Goal: Task Accomplishment & Management: Manage account settings

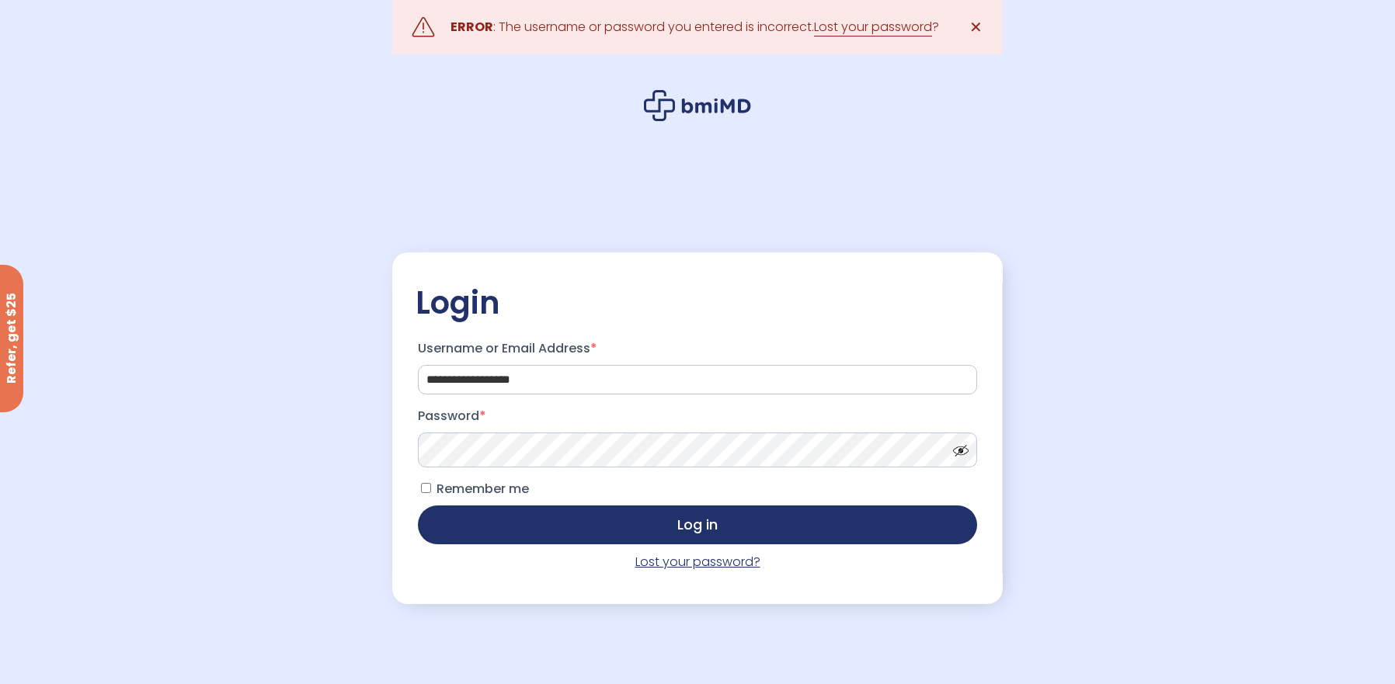
click at [664, 565] on link "Lost your password?" at bounding box center [697, 562] width 125 height 18
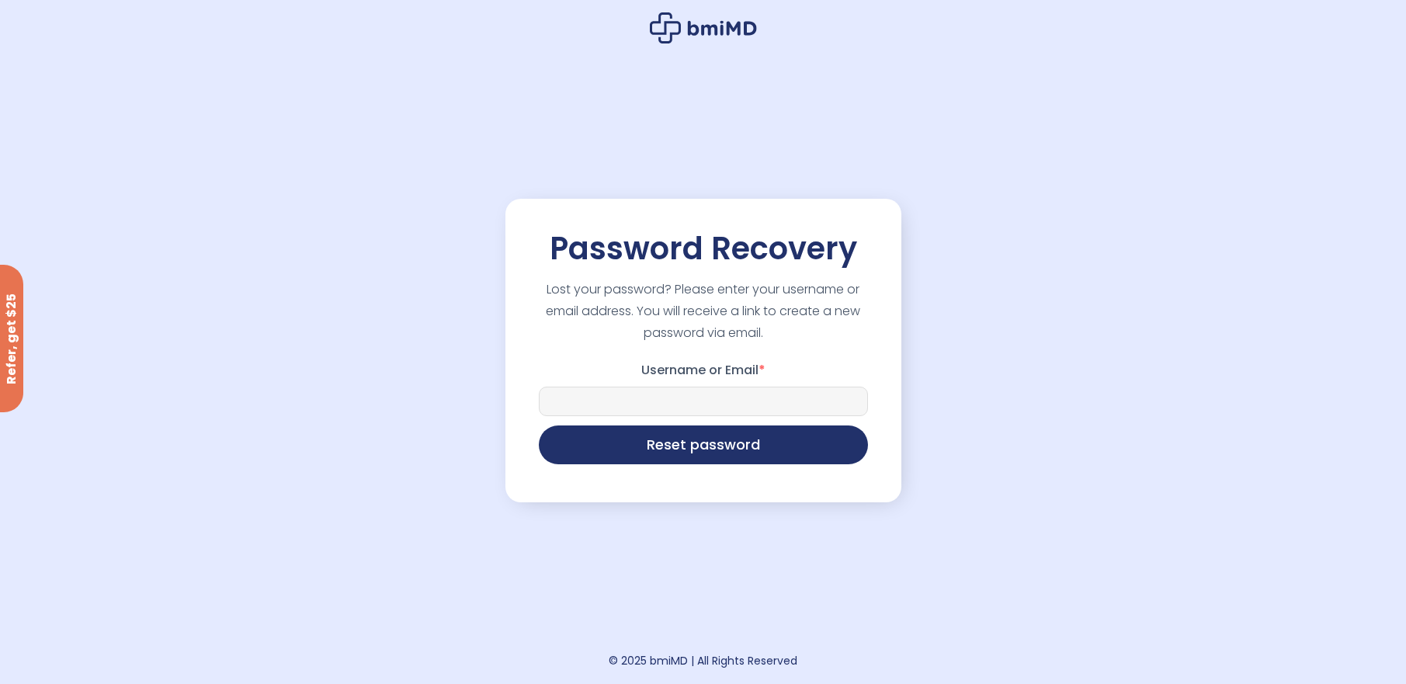
click at [631, 401] on input "Username or Email *" at bounding box center [703, 402] width 329 height 30
type input "**********"
click at [683, 450] on button "Reset password" at bounding box center [703, 443] width 329 height 39
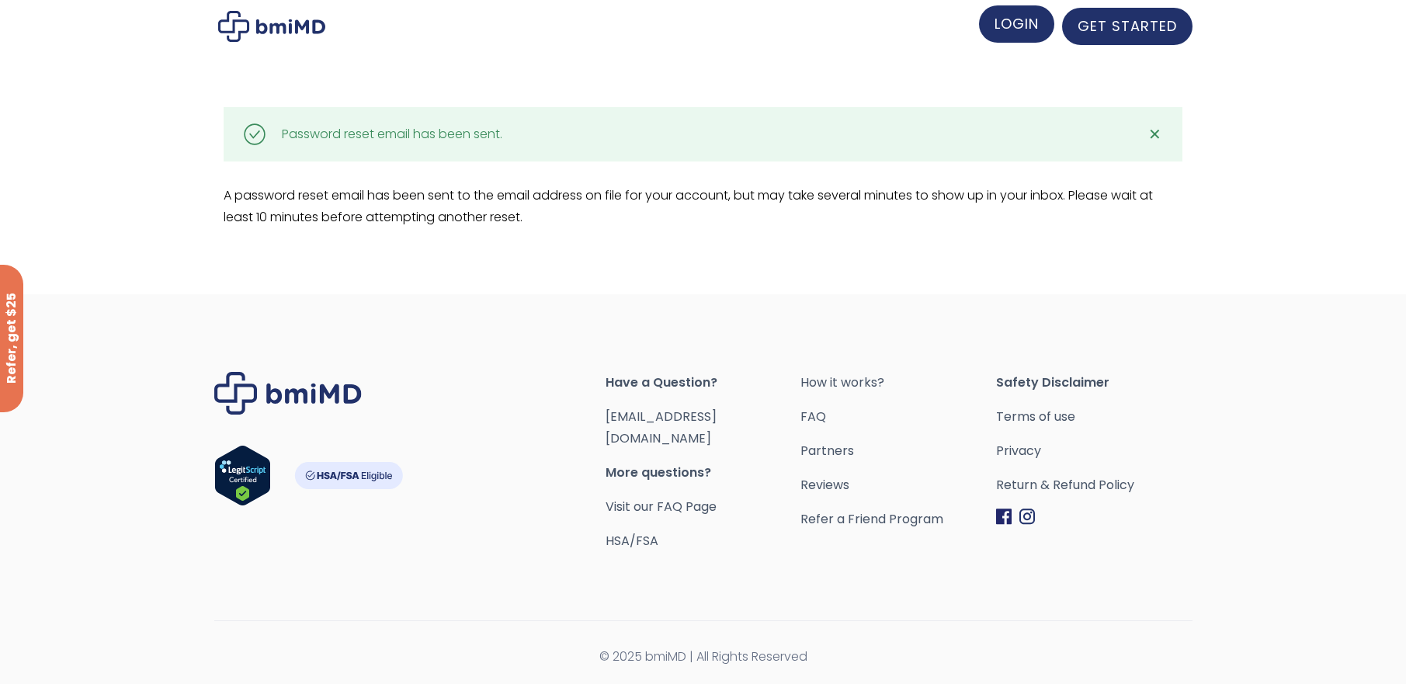
click at [1029, 18] on span "LOGIN" at bounding box center [1017, 23] width 44 height 19
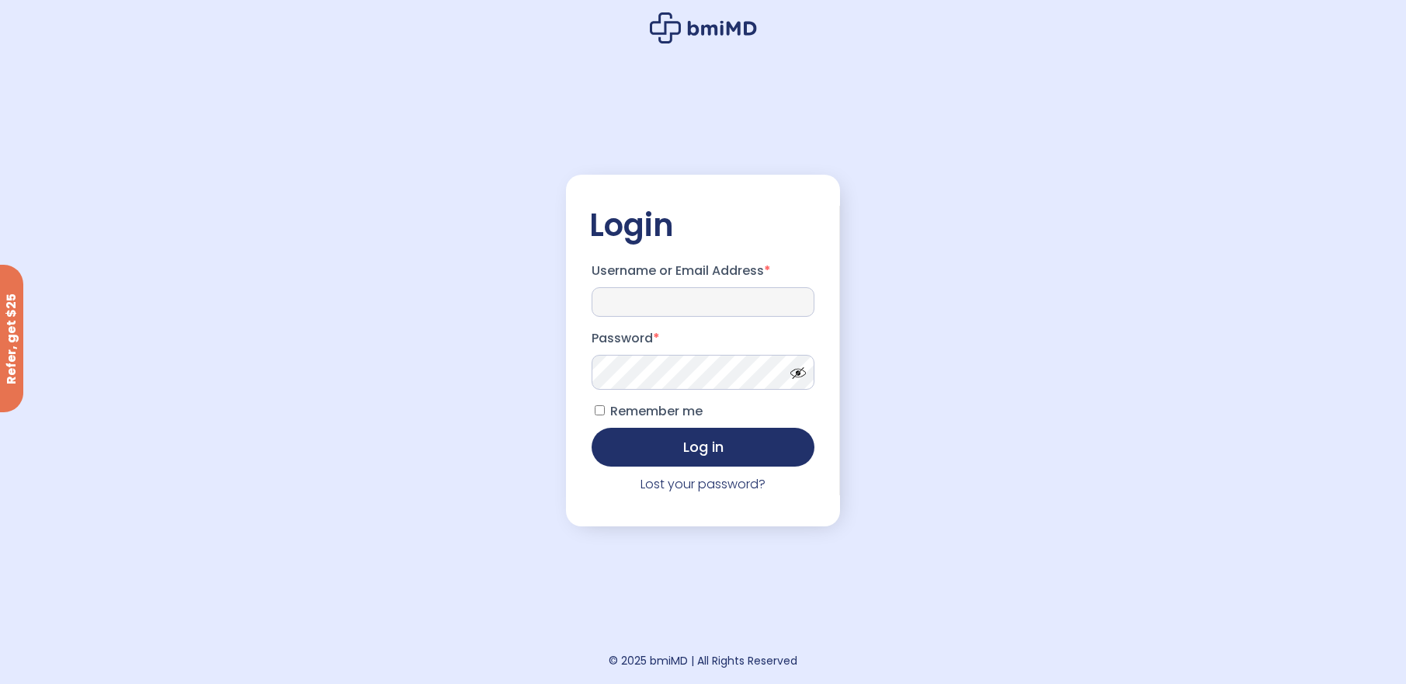
click at [679, 293] on input "Username or Email Address *" at bounding box center [704, 302] width 224 height 30
drag, startPoint x: 1277, startPoint y: 105, endPoint x: 1278, endPoint y: 95, distance: 10.2
click at [1277, 105] on div "Login Username or Email Address * Password * Remember me Log in Lost your passw…" at bounding box center [703, 342] width 1406 height 684
click at [648, 289] on input "Username or Email Address *" at bounding box center [704, 302] width 224 height 30
type input "**********"
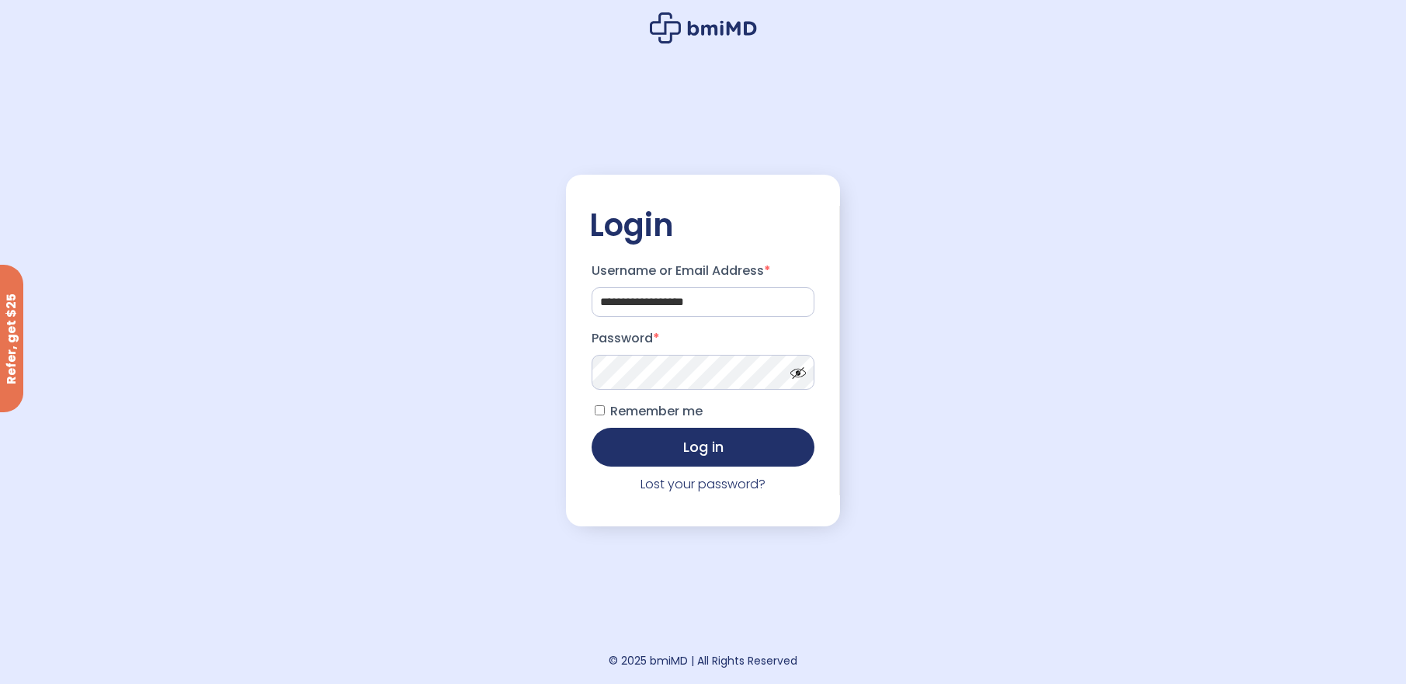
click at [919, 596] on div "**********" at bounding box center [703, 342] width 1406 height 684
click at [802, 375] on span at bounding box center [794, 369] width 23 height 12
click at [695, 448] on button "Log in" at bounding box center [704, 445] width 224 height 39
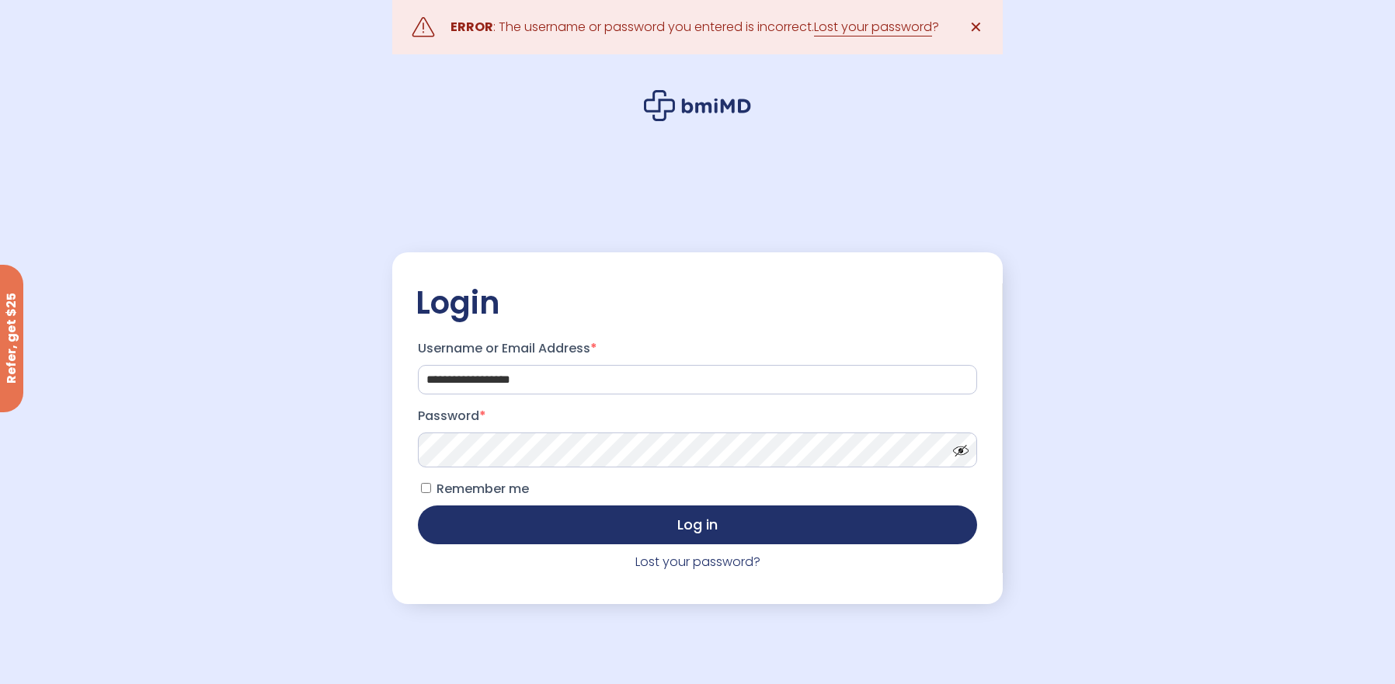
click at [956, 453] on span at bounding box center [956, 447] width 23 height 12
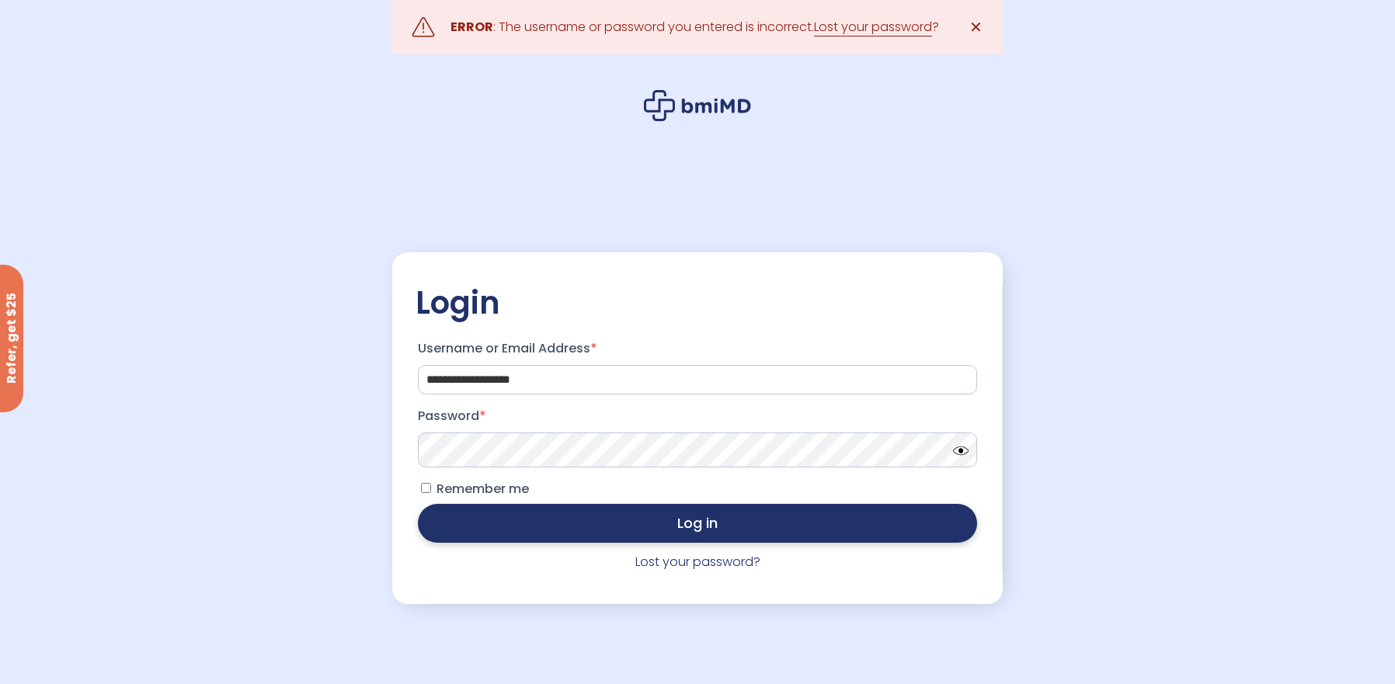
click at [680, 533] on button "Log in" at bounding box center [697, 523] width 559 height 39
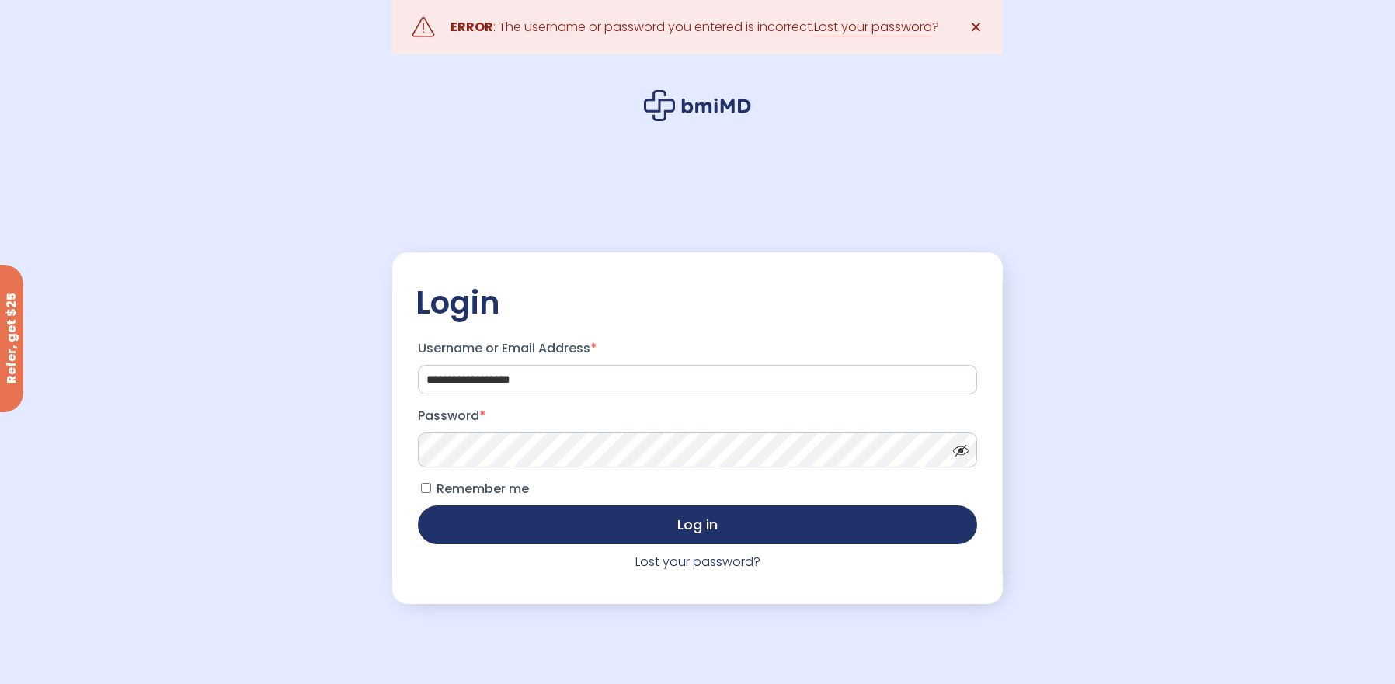
click at [956, 453] on span at bounding box center [956, 447] width 23 height 12
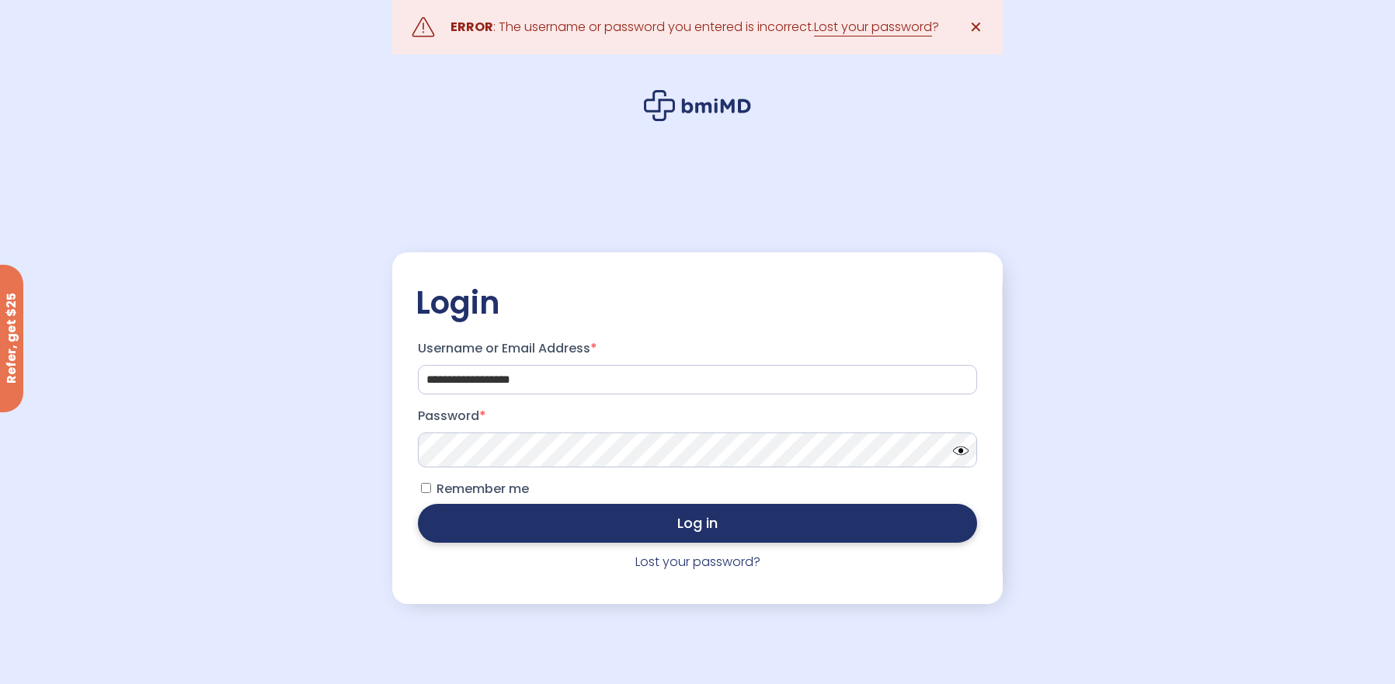
click at [664, 530] on button "Log in" at bounding box center [697, 523] width 559 height 39
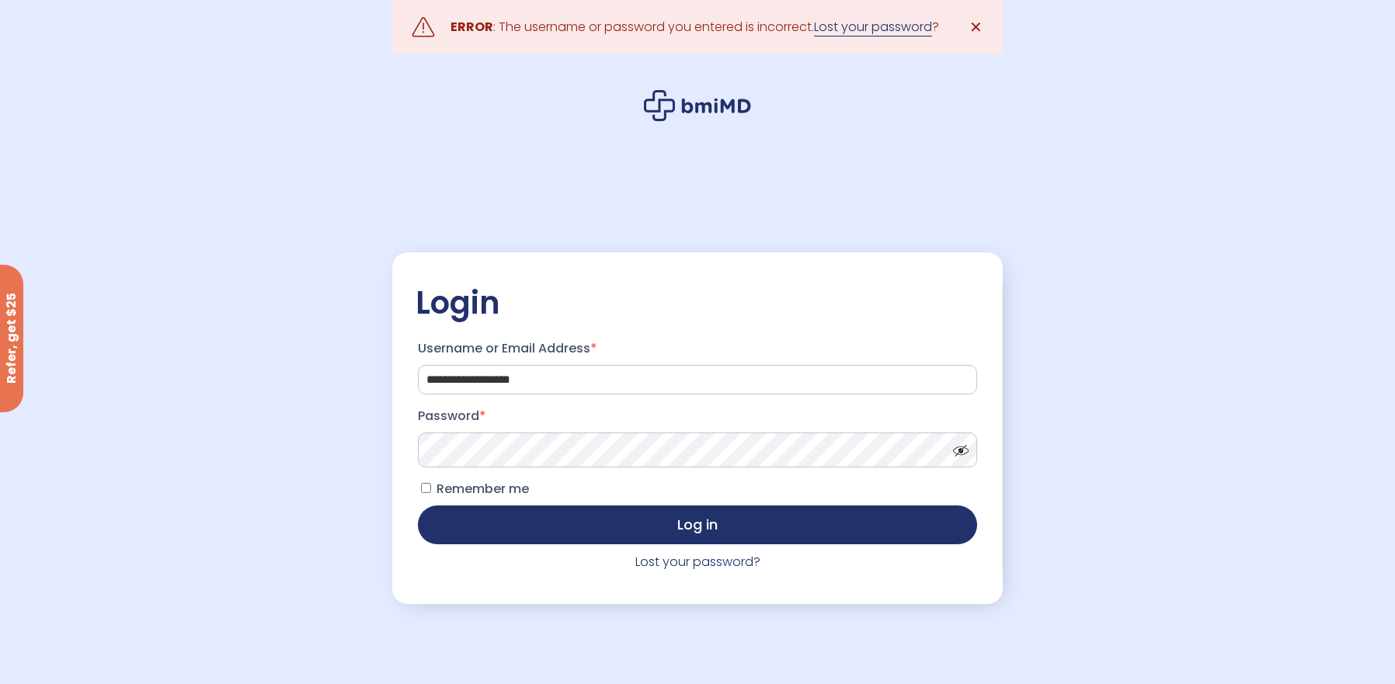
click at [897, 29] on link "Lost your password" at bounding box center [873, 27] width 118 height 19
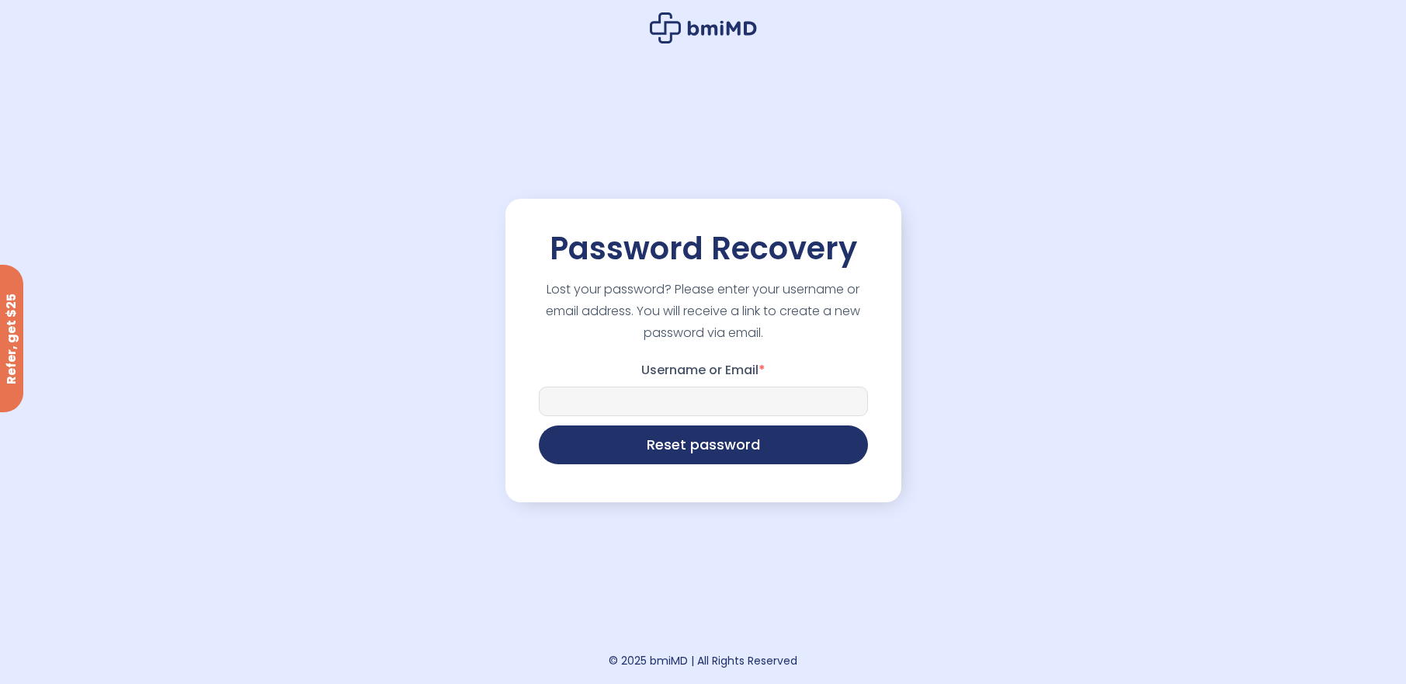
click at [658, 405] on input "Username or Email *" at bounding box center [703, 402] width 329 height 30
type input "**********"
click at [724, 449] on button "Reset password" at bounding box center [703, 443] width 329 height 39
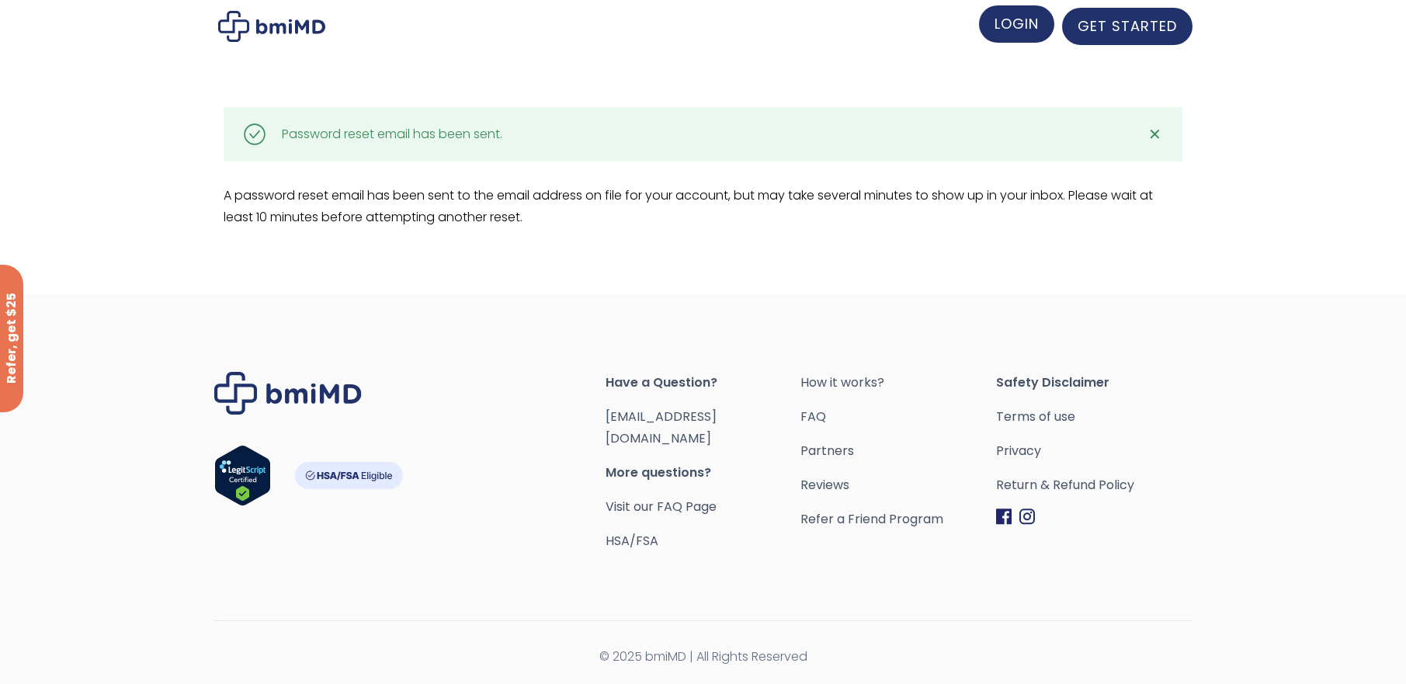
click at [1019, 22] on span "LOGIN" at bounding box center [1017, 23] width 44 height 19
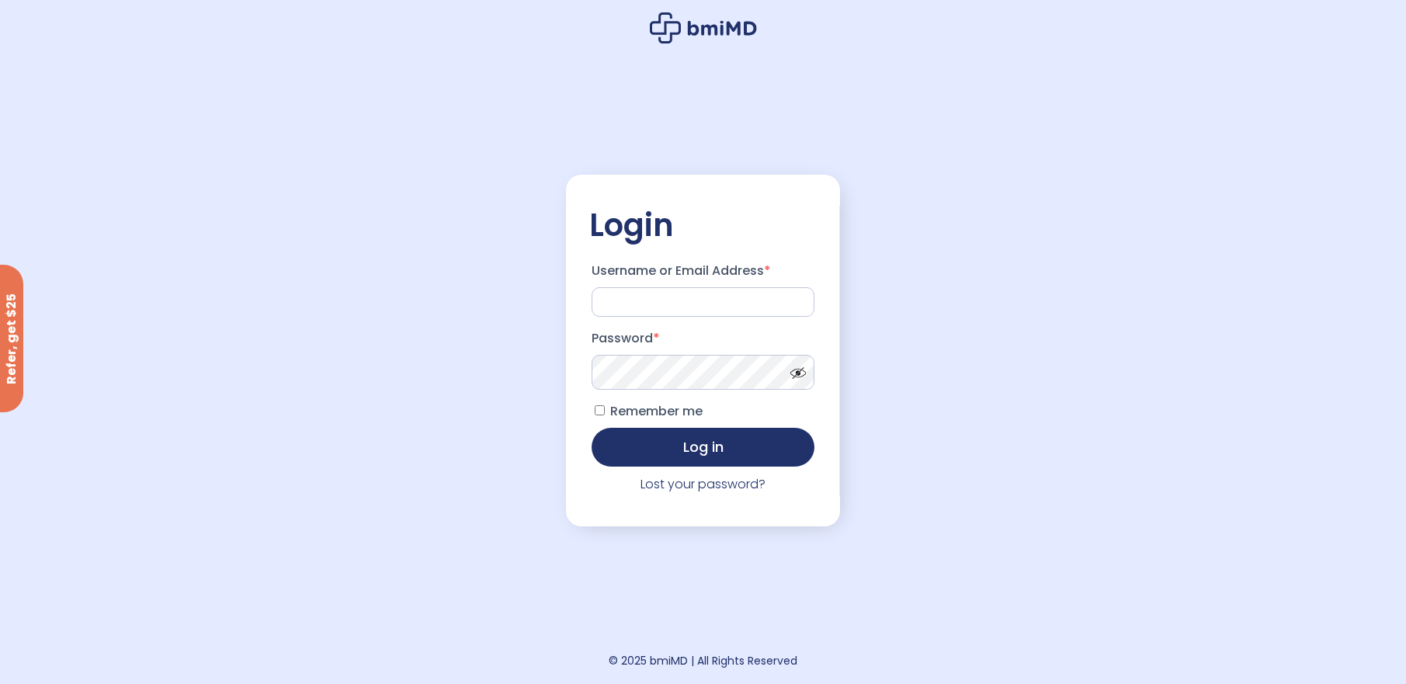
click at [697, 31] on icon at bounding box center [721, 28] width 69 height 15
